Goal: Find specific page/section: Find specific page/section

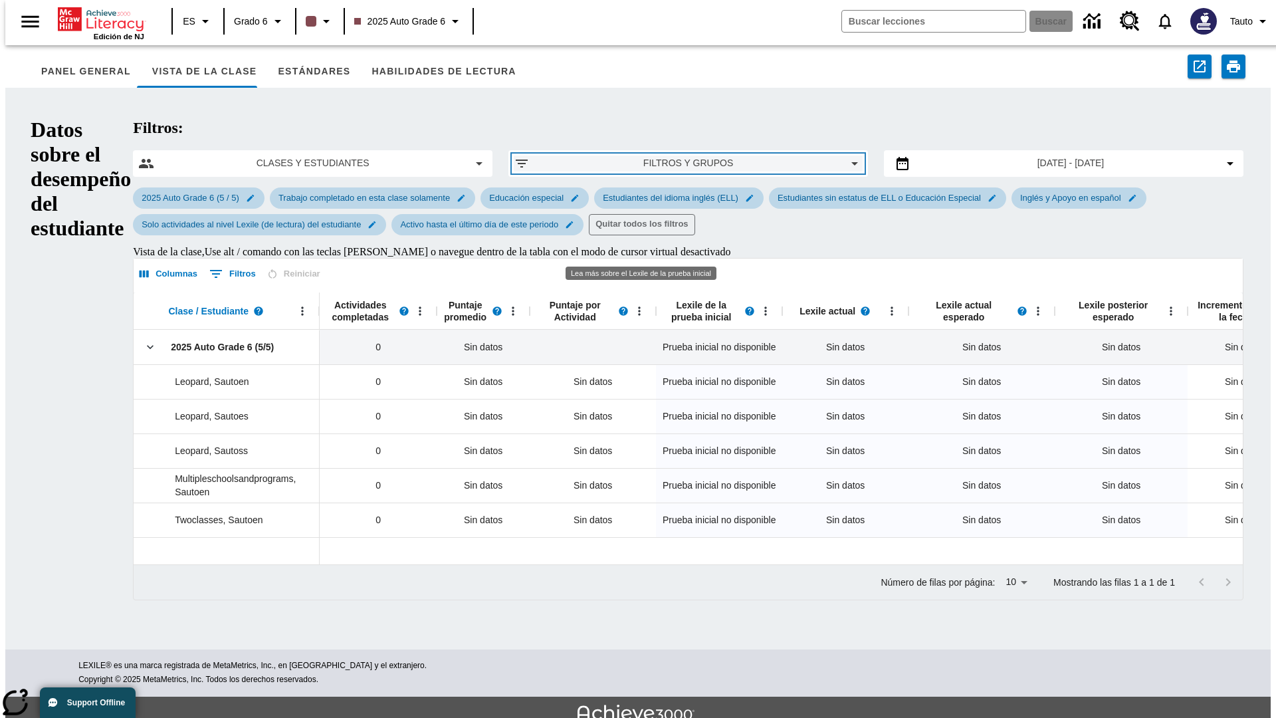
click at [637, 156] on span "Filtros y grupos" at bounding box center [688, 163] width 296 height 14
